Goal: Information Seeking & Learning: Learn about a topic

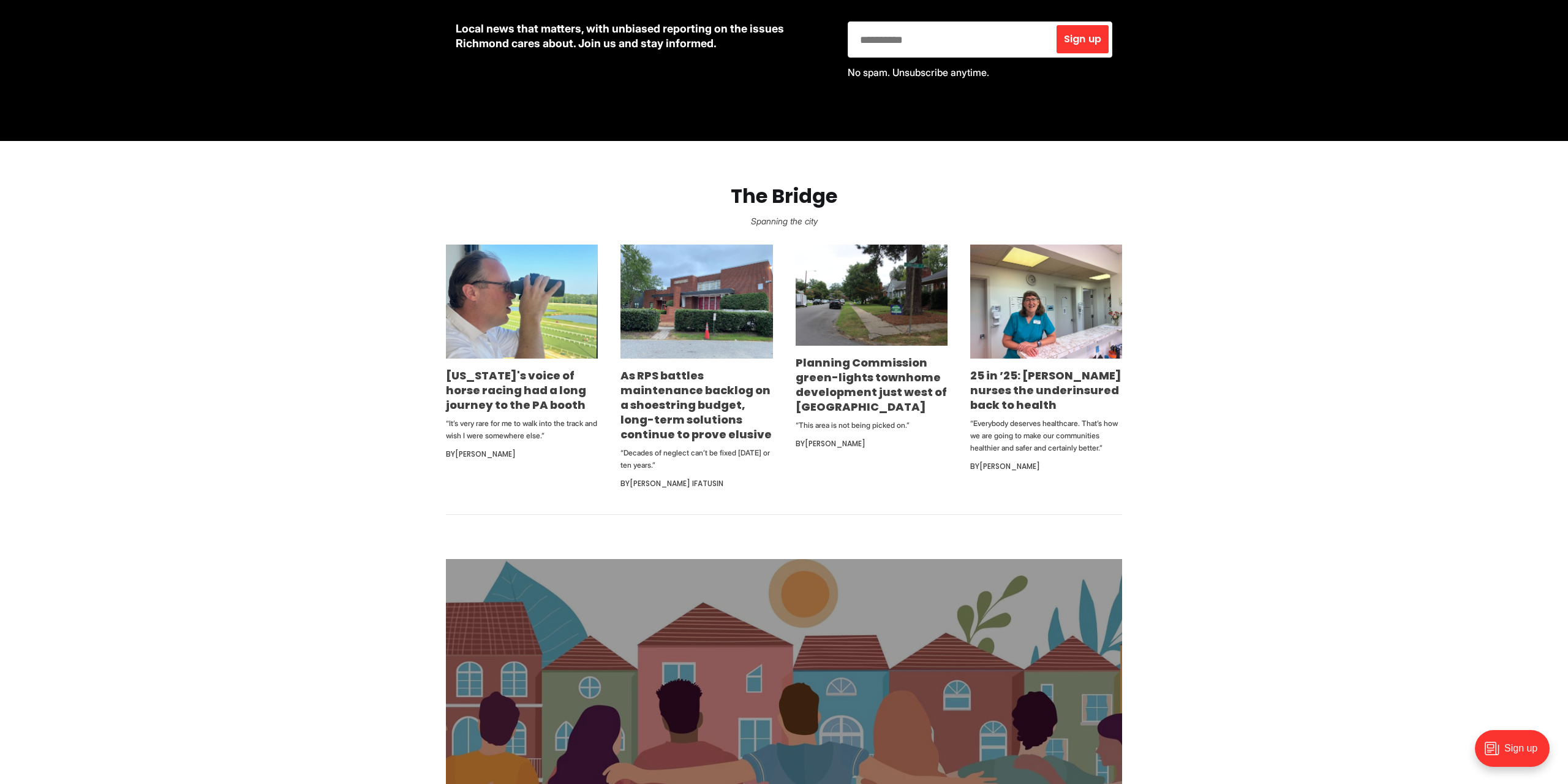
scroll to position [637, 0]
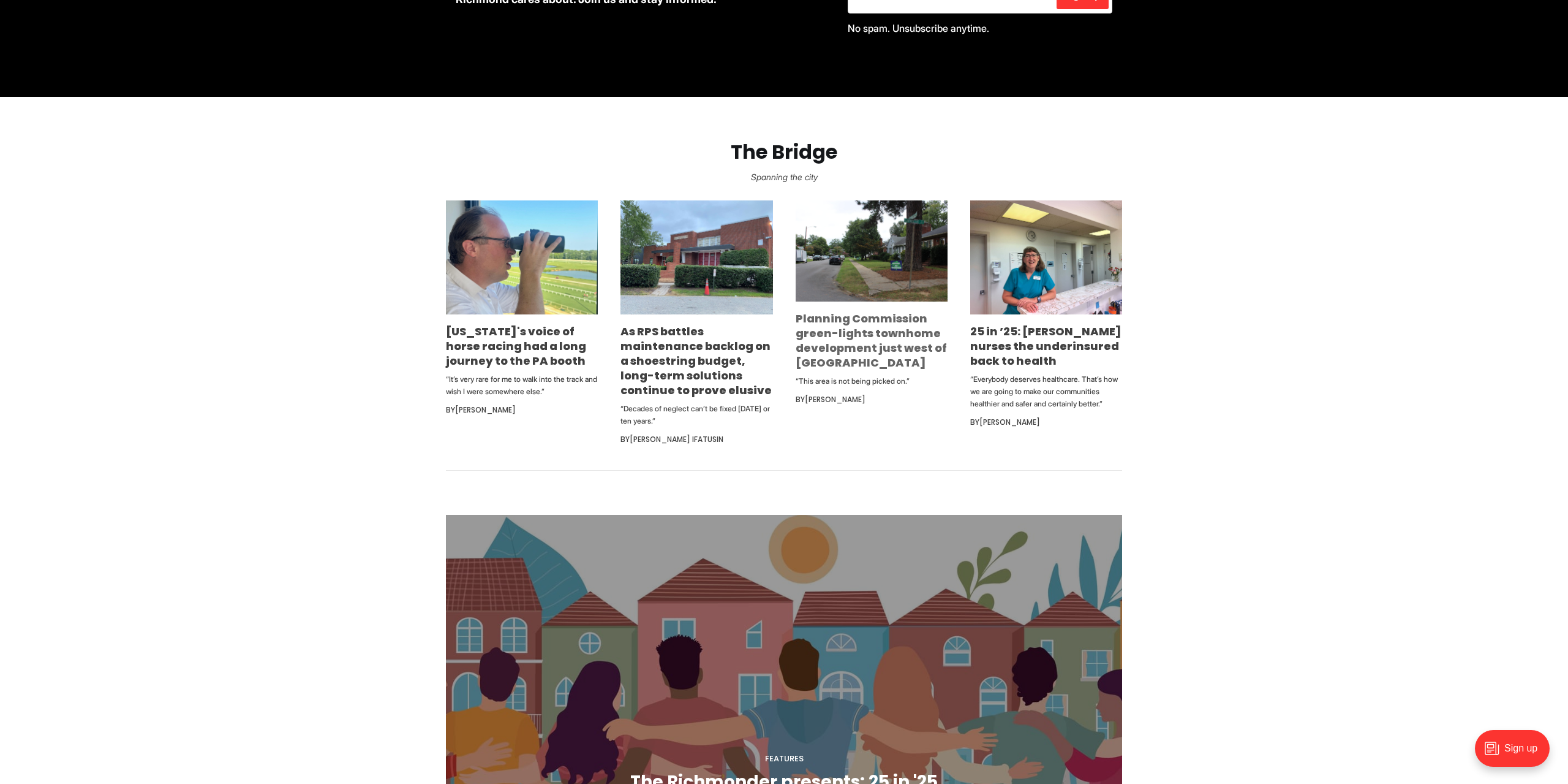
click at [869, 335] on link "Planning Commission green-lights townhome development just west of [GEOGRAPHIC_…" at bounding box center [871, 340] width 152 height 59
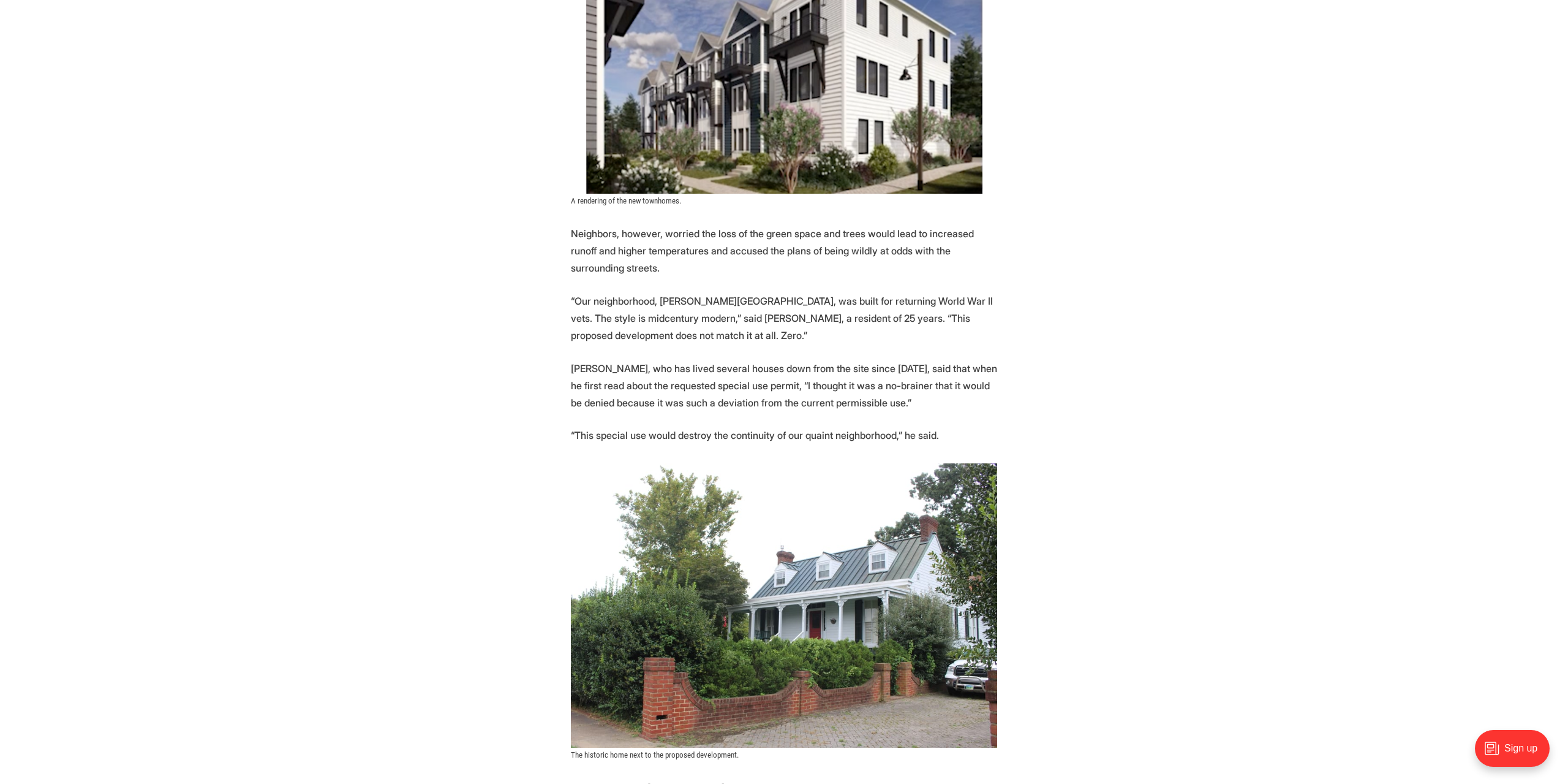
scroll to position [2868, 0]
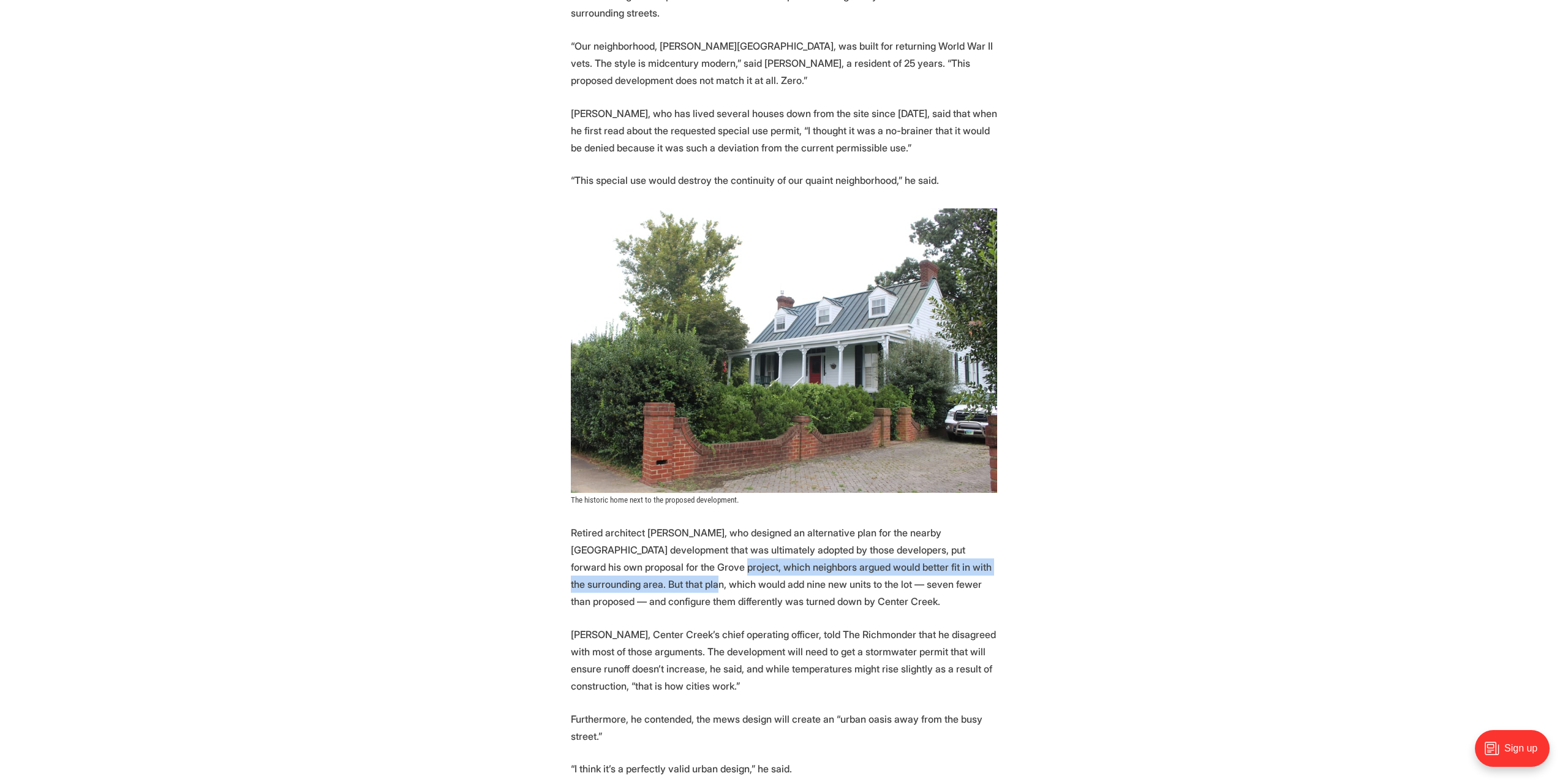
drag, startPoint x: 722, startPoint y: 566, endPoint x: 732, endPoint y: 582, distance: 18.9
click at [732, 582] on p "Retired architect Bo Fairlamb, who designed an alternative plan for the nearby …" at bounding box center [784, 567] width 426 height 86
click at [773, 581] on p "Retired architect Bo Fairlamb, who designed an alternative plan for the nearby …" at bounding box center [784, 567] width 426 height 86
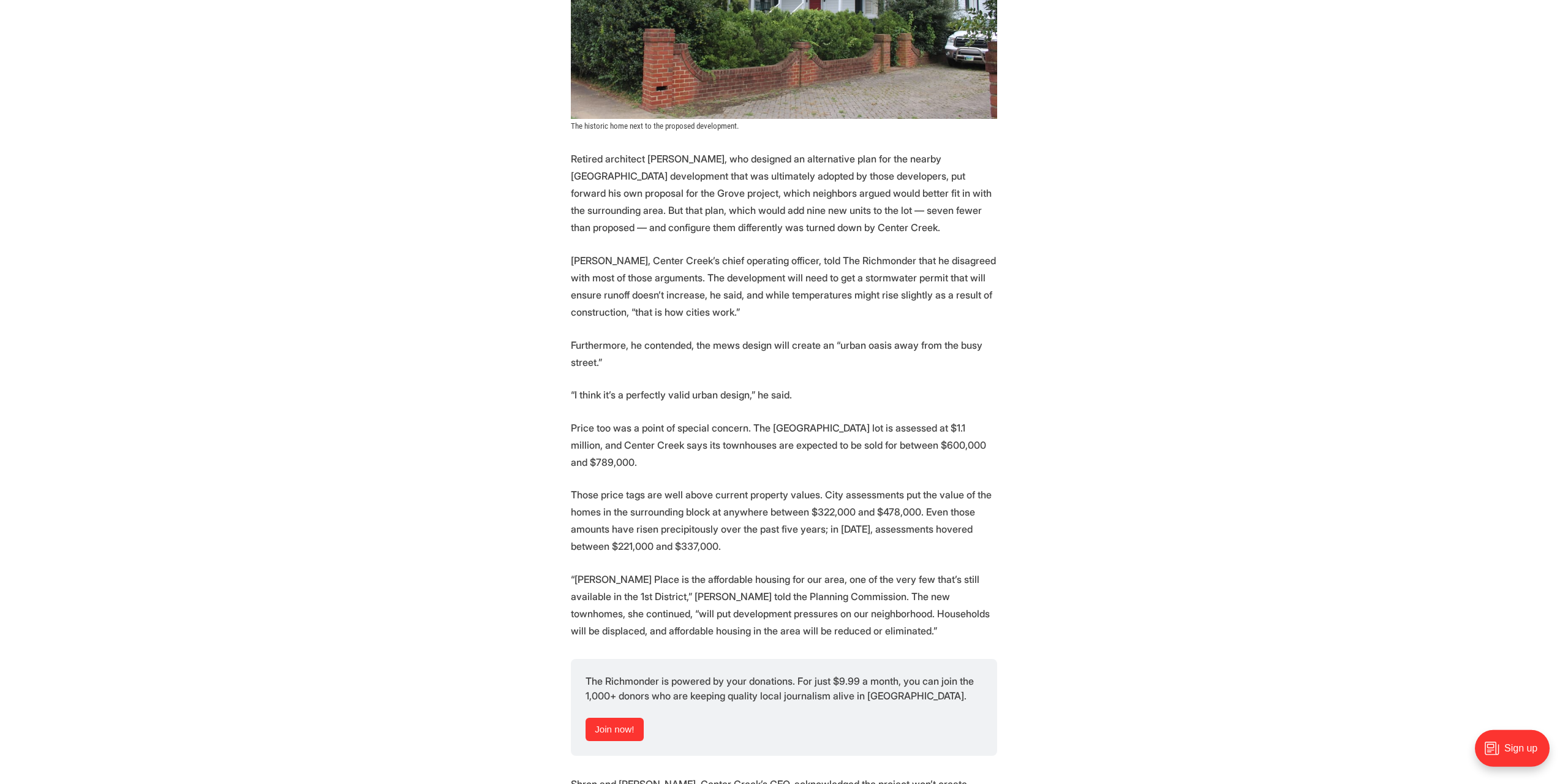
scroll to position [3251, 0]
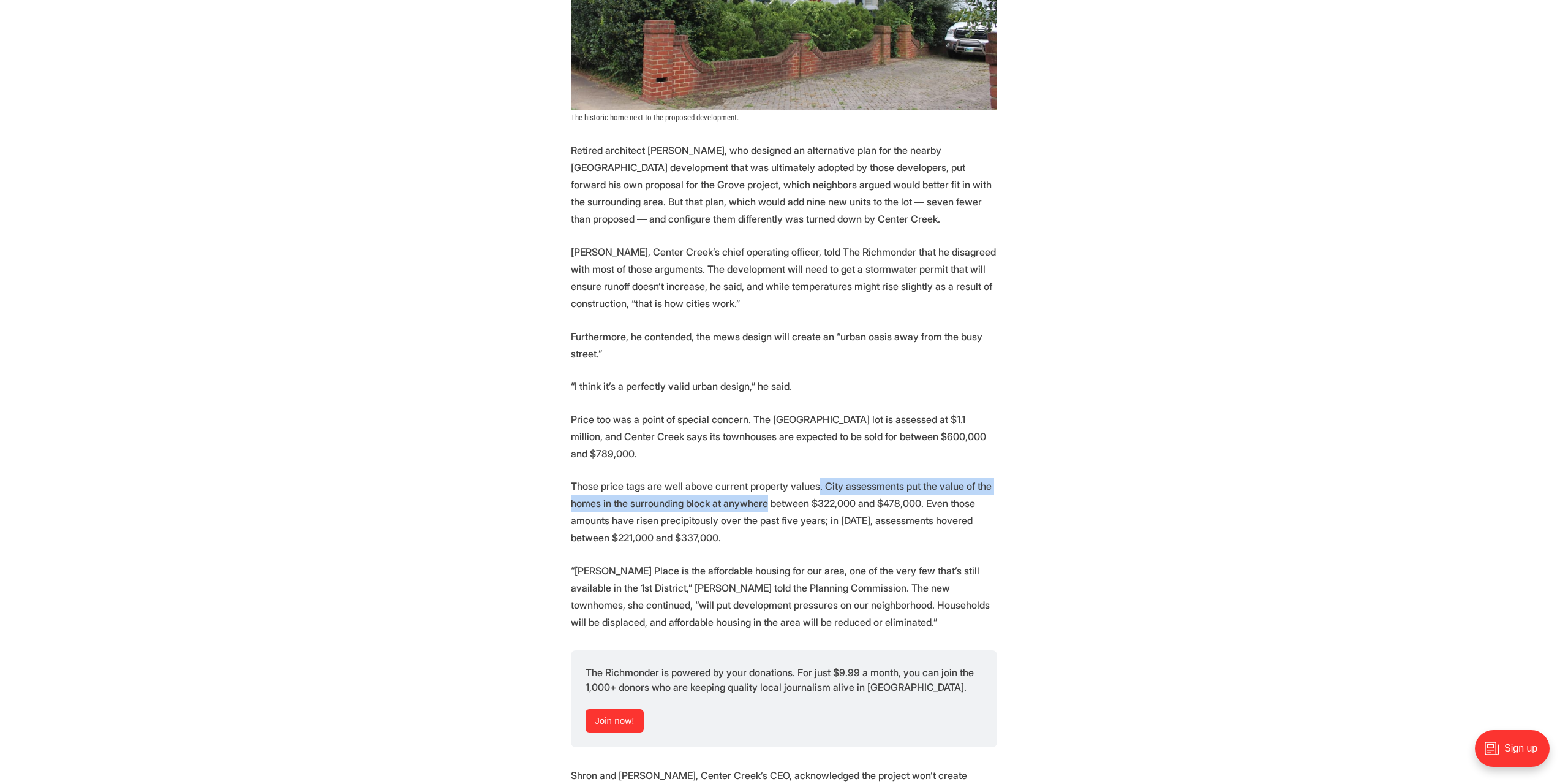
drag, startPoint x: 829, startPoint y: 488, endPoint x: 793, endPoint y: 508, distance: 41.2
click at [793, 508] on p "Those price tags are well above current property values. City assessments put t…" at bounding box center [784, 511] width 426 height 68
click at [780, 545] on p "Those price tags are well above current property values. City assessments put t…" at bounding box center [784, 511] width 426 height 68
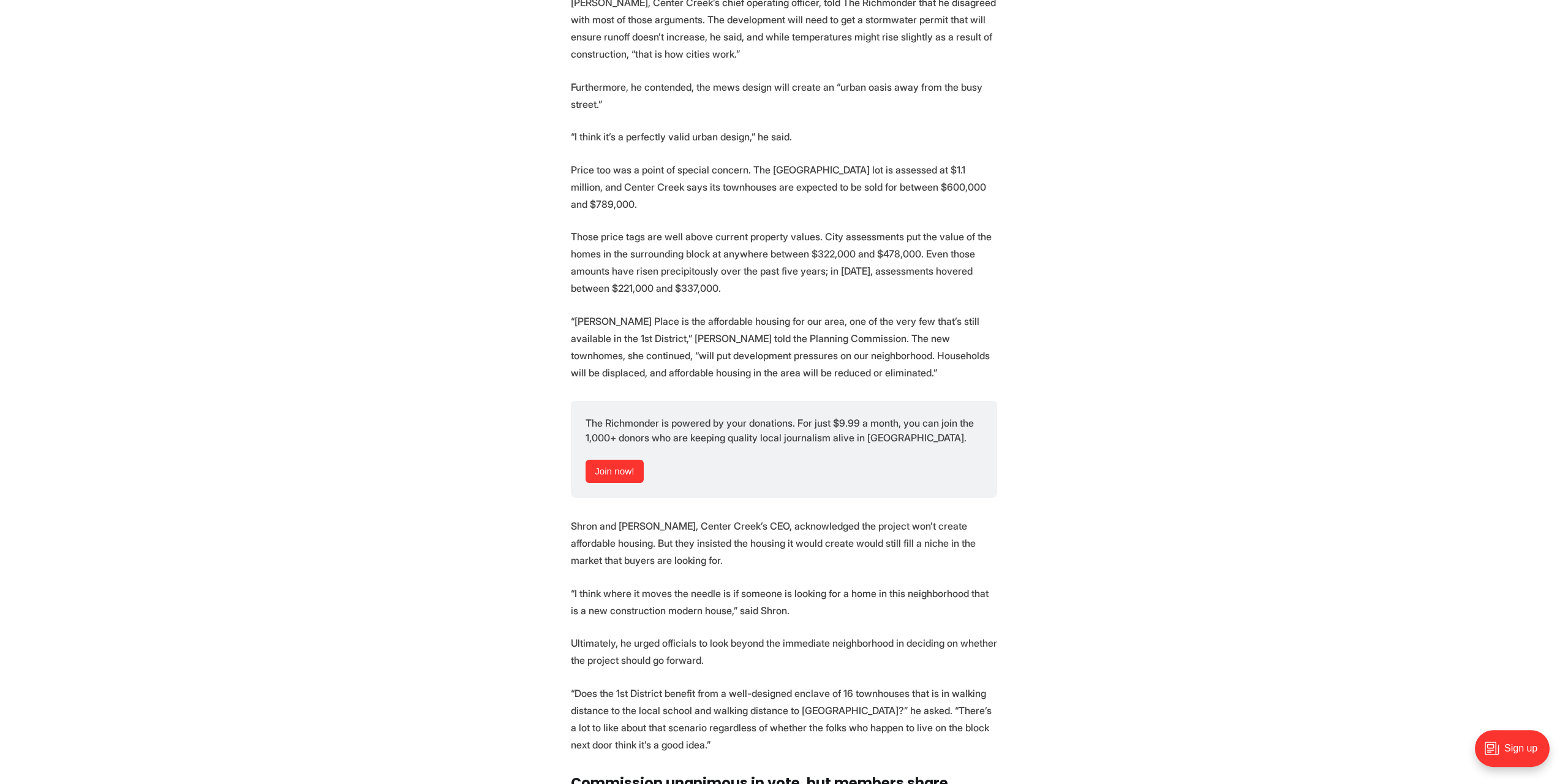
scroll to position [3505, 0]
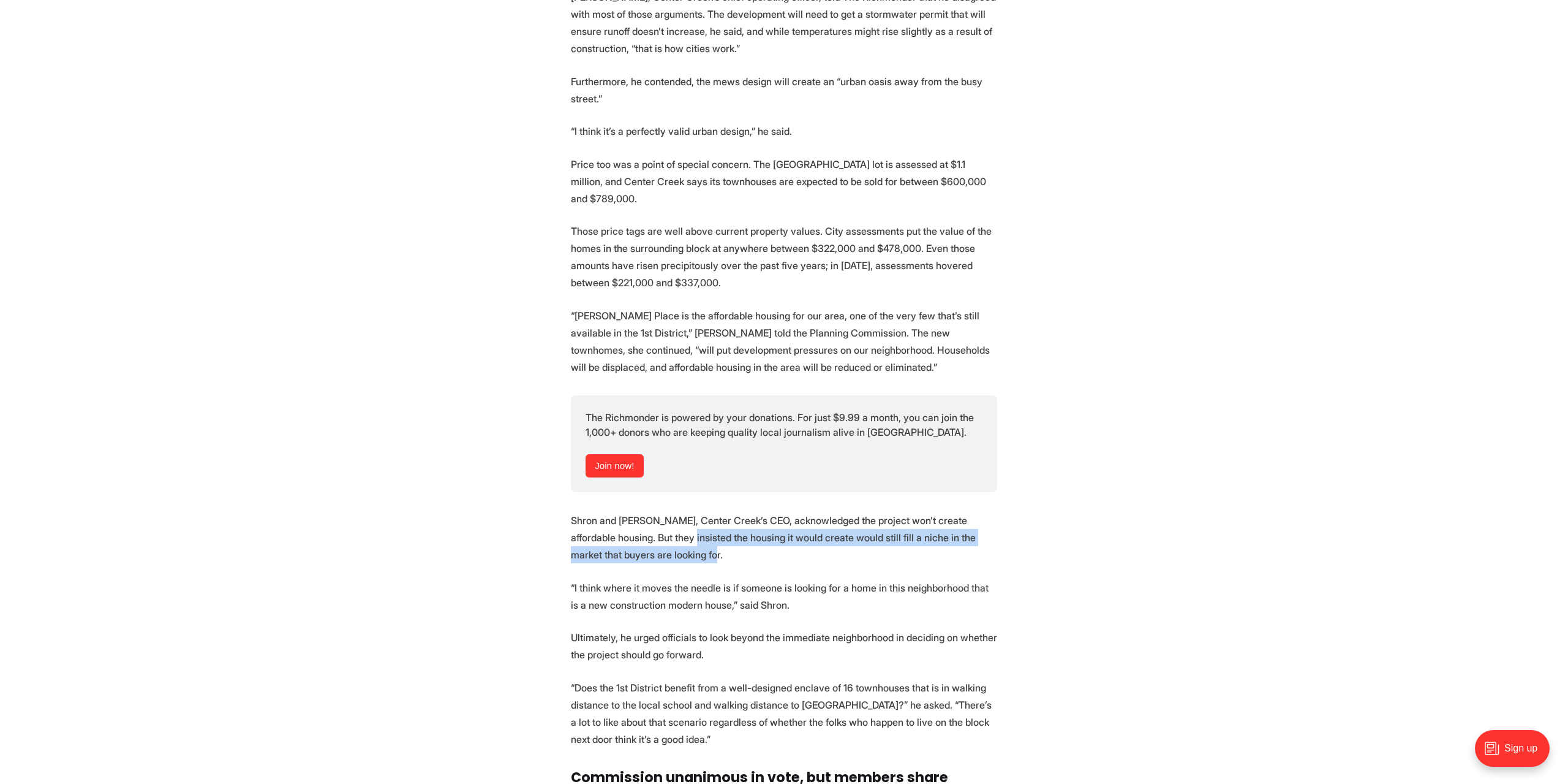
drag, startPoint x: 718, startPoint y: 552, endPoint x: 774, endPoint y: 568, distance: 58.2
click at [774, 563] on p "Shron and Dan Magder, Center Creek’s CEO, acknowledged the project won’t create…" at bounding box center [784, 537] width 426 height 52
click at [773, 563] on p "Shron and Dan Magder, Center Creek’s CEO, acknowledged the project won’t create…" at bounding box center [784, 537] width 426 height 52
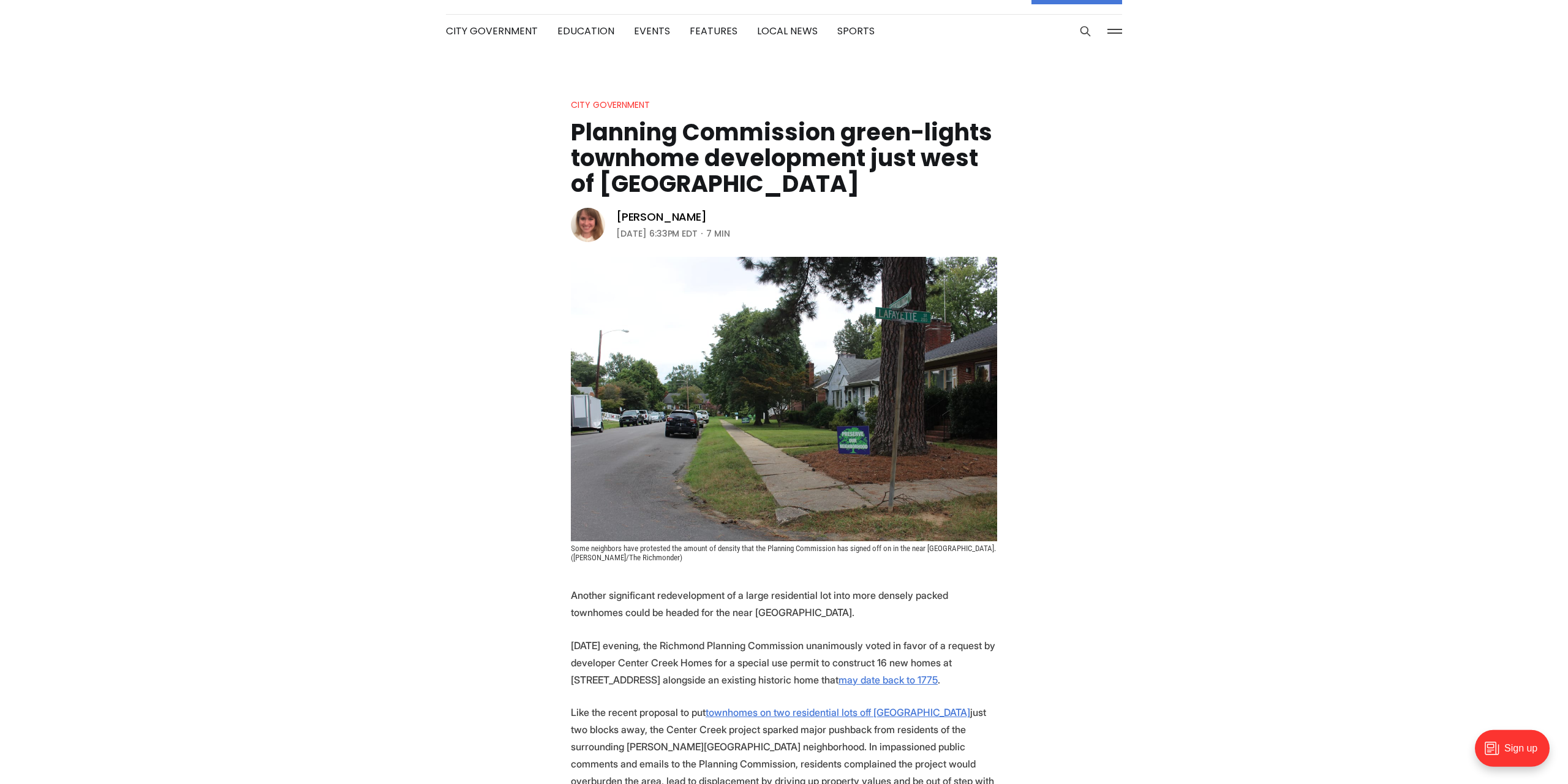
scroll to position [0, 0]
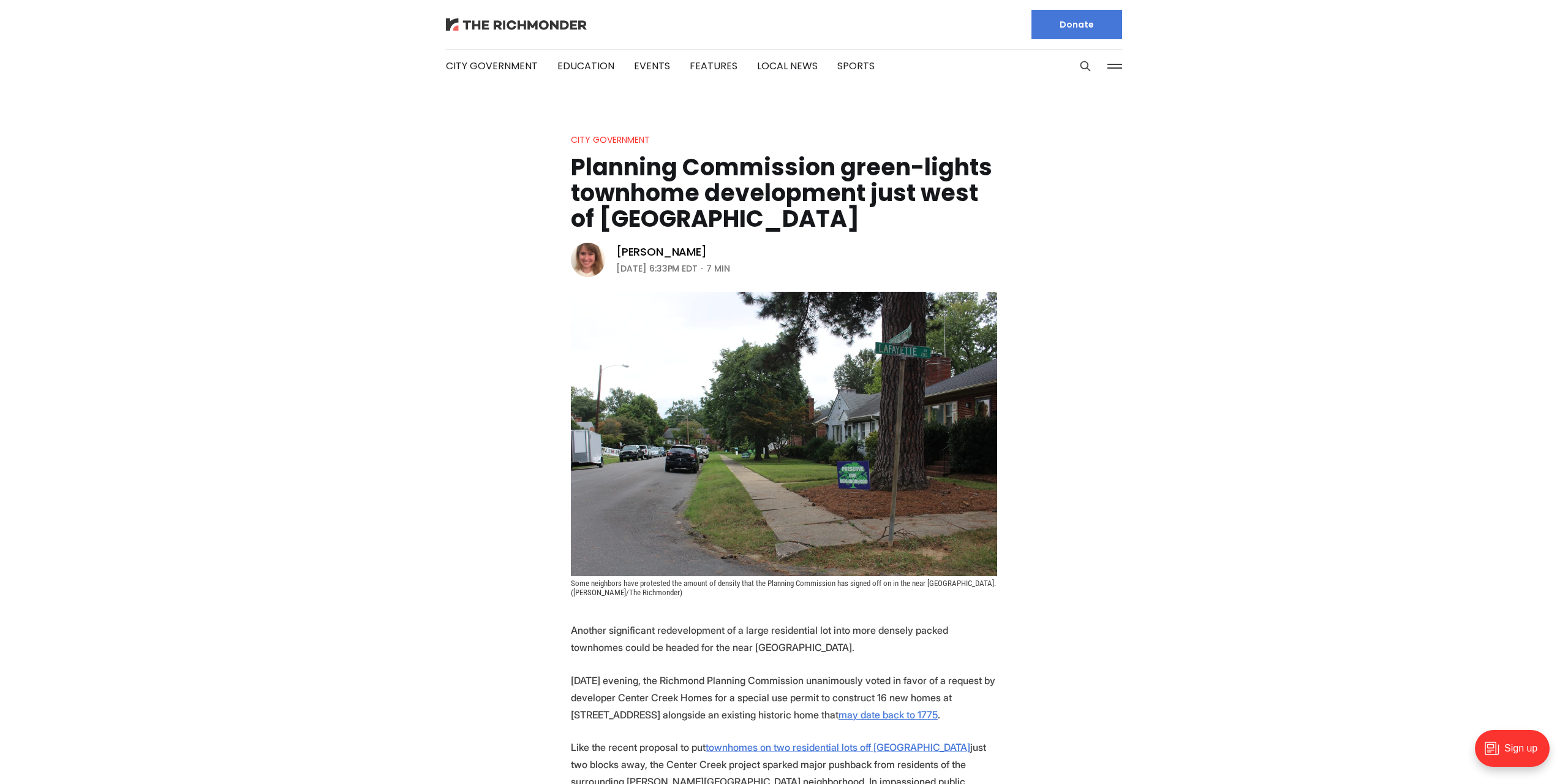
click at [499, 25] on img at bounding box center [517, 24] width 140 height 12
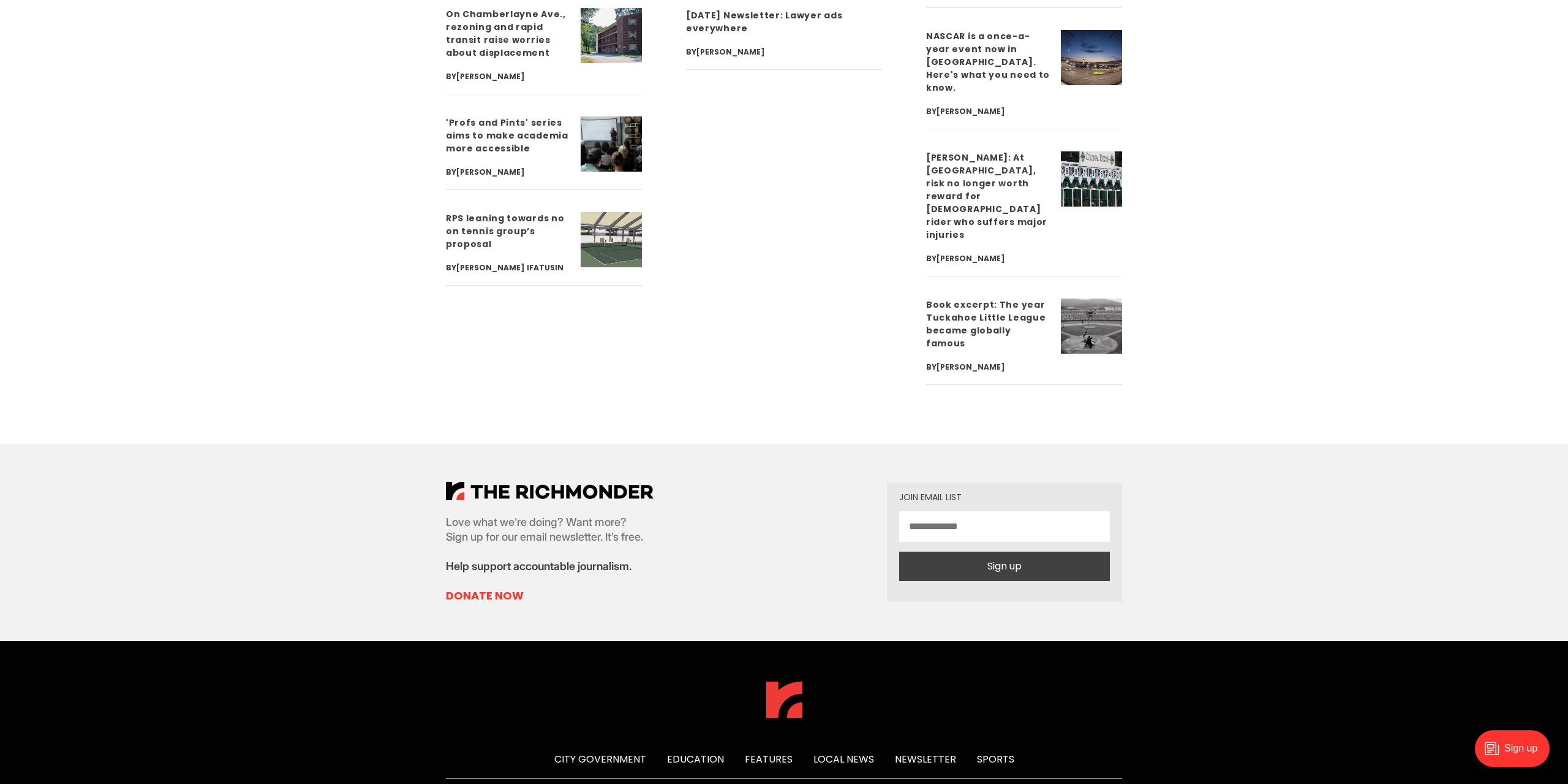
scroll to position [4334, 0]
